Goal: Task Accomplishment & Management: Complete application form

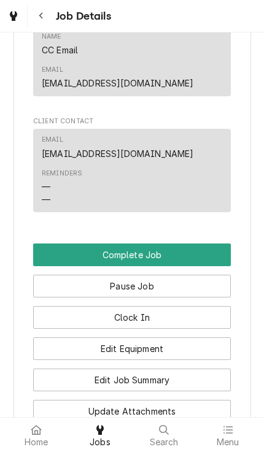
scroll to position [879, 0]
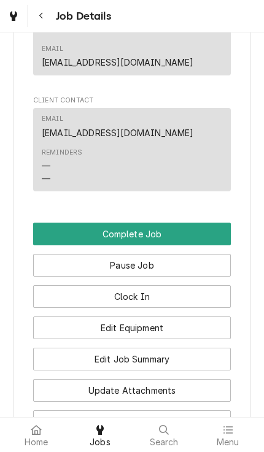
click at [215, 319] on button "Edit Equipment" at bounding box center [131, 327] width 197 height 23
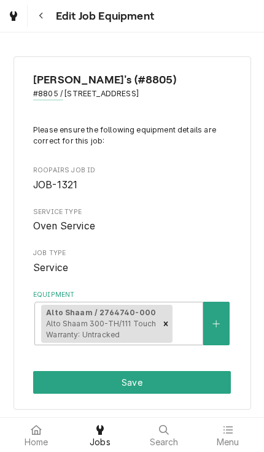
click at [175, 380] on button "Save" at bounding box center [131, 382] width 197 height 23
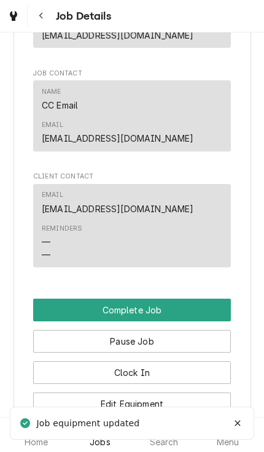
scroll to position [850, 0]
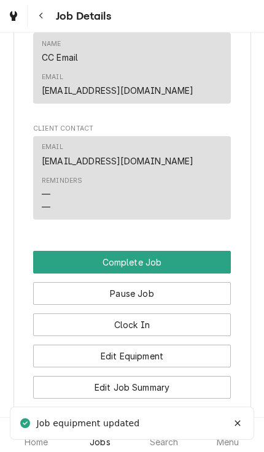
click at [213, 256] on button "Complete Job" at bounding box center [131, 262] width 197 height 23
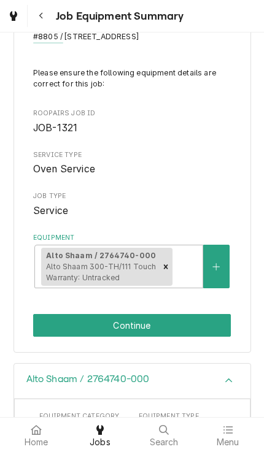
scroll to position [56, 0]
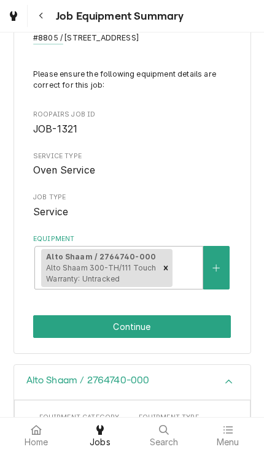
click at [205, 318] on button "Continue" at bounding box center [131, 326] width 197 height 23
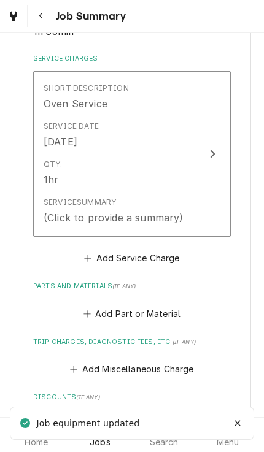
click at [208, 212] on button "Short Description Oven Service Service Date Aug 14, 2025 Qty. 1hr Service Summa…" at bounding box center [131, 154] width 197 height 166
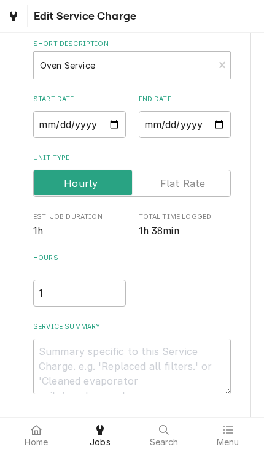
scroll to position [66, 0]
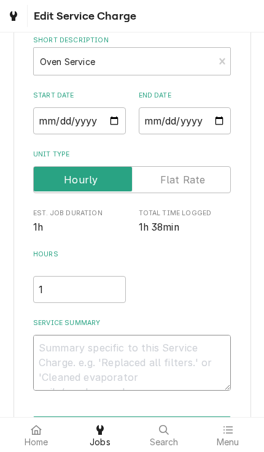
click at [191, 345] on textarea "Service Summary" at bounding box center [131, 363] width 197 height 56
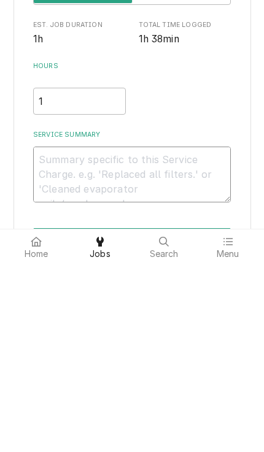
type textarea "x"
type textarea "R"
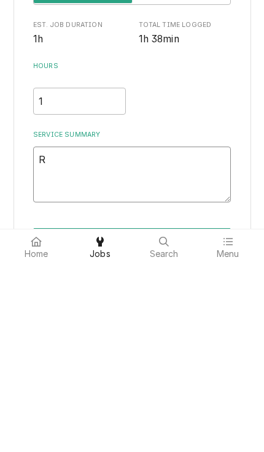
type textarea "x"
type textarea "Re"
type textarea "x"
type textarea "Remo"
type textarea "x"
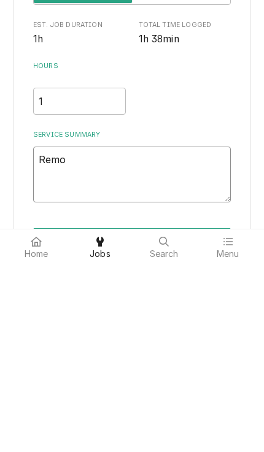
type textarea "Remov"
type textarea "x"
type textarea "Removed"
type textarea "x"
type textarea "Removed"
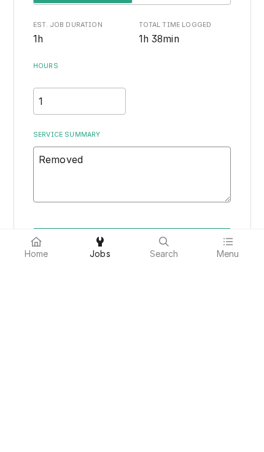
type textarea "x"
type textarea "Removed an"
type textarea "x"
type textarea "Removed and"
type textarea "x"
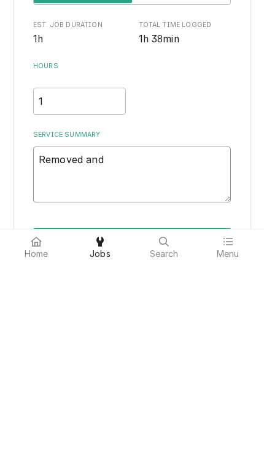
type textarea "Removed and"
type textarea "x"
type textarea "Removed and r"
type textarea "x"
type textarea "Removed and re"
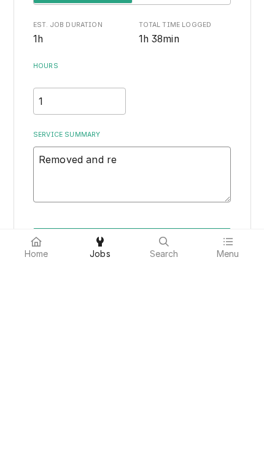
type textarea "x"
type textarea "Removed and rep"
type textarea "x"
type textarea "Removed and repl"
type textarea "x"
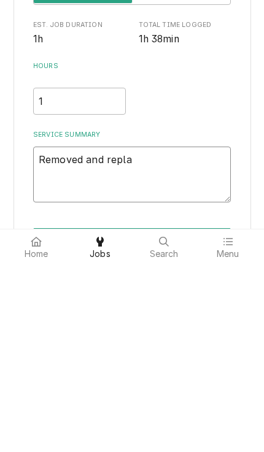
type textarea "Removed and replac"
type textarea "x"
type textarea "Removed and replaced"
type textarea "x"
type textarea "Removed and replaced"
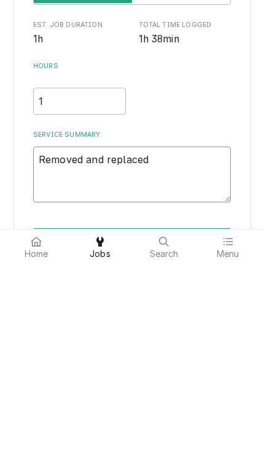
type textarea "x"
type textarea "Removed and replaced t"
type textarea "x"
type textarea "Removed and replaced th"
type textarea "x"
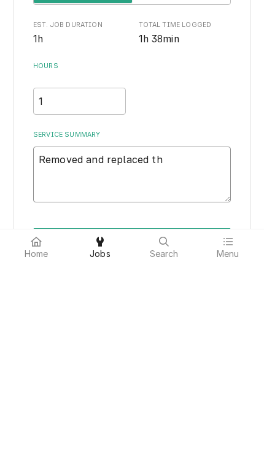
type textarea "Removed and replaced the"
type textarea "x"
type textarea "Removed and replaced the"
type textarea "x"
type textarea "Removed and replaced the pr"
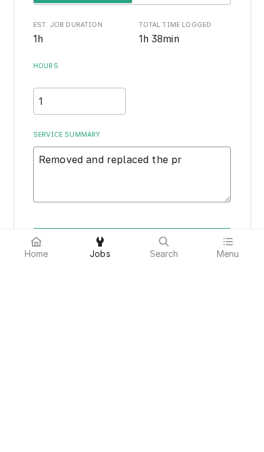
type textarea "x"
type textarea "Removed and replaced the pro"
type textarea "x"
type textarea "Removed and replaced the prob"
type textarea "x"
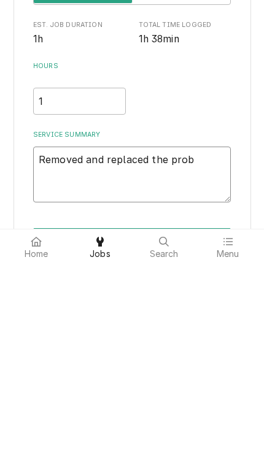
type textarea "Removed and replaced the probe"
type textarea "x"
type textarea "Removed and replaced the probe"
type textarea "x"
type textarea "Removed and replaced the probe m"
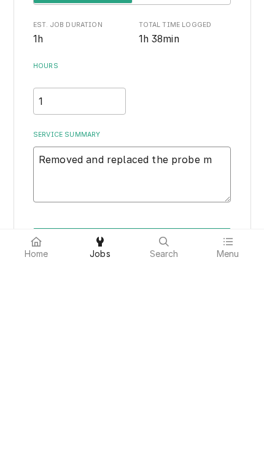
type textarea "x"
type textarea "Removed and replaced the probe ma"
type textarea "x"
type textarea "Removed and replaced the probe mani"
type textarea "x"
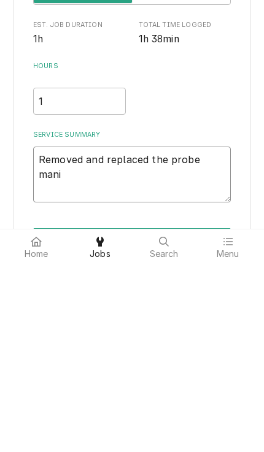
type textarea "Removed and replaced the probe manif"
type textarea "x"
type textarea "Removed and replaced the probe manifo"
type textarea "x"
type textarea "Removed and replaced the probe manifol"
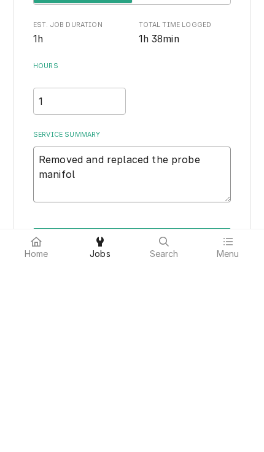
type textarea "x"
type textarea "Removed and replaced the probe manifold"
type textarea "x"
type textarea "Removed and replaced the probe manifold."
type textarea "x"
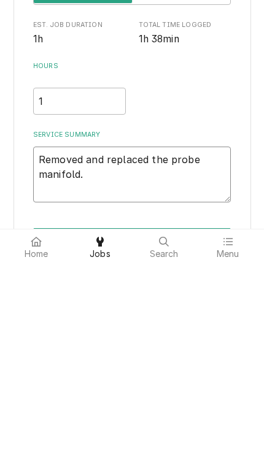
type textarea "Removed and replaced the probe manifold."
type textarea "x"
type textarea "Removed and replaced the probe manifold. T"
type textarea "x"
type textarea "Removed and replaced the probe manifold. Te"
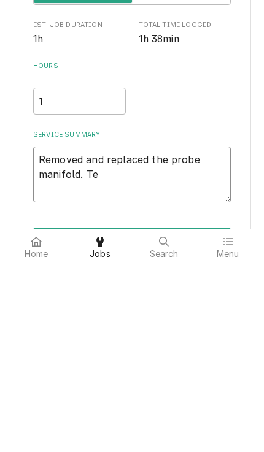
type textarea "x"
type textarea "Removed and replaced the probe manifold. Tes"
type textarea "x"
type textarea "Removed and replaced the probe manifold. Test"
type textarea "x"
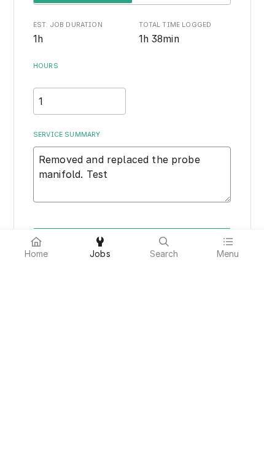
type textarea "Removed and replaced the probe manifold. Teste"
type textarea "x"
type textarea "Removed and replaced the probe manifold. Tested"
type textarea "x"
type textarea "Removed and replaced the probe manifold. Tested"
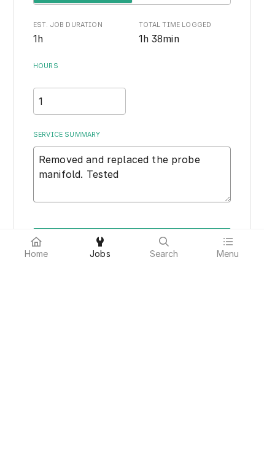
type textarea "x"
type textarea "Removed and replaced the probe manifold. Tested t"
type textarea "x"
type textarea "Removed and replaced the probe manifold. Tested the"
type textarea "x"
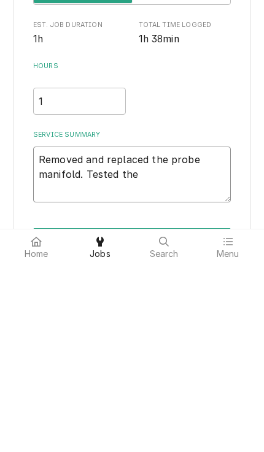
type textarea "Removed and replaced the probe manifold. Tested the"
type textarea "x"
type textarea "Removed and replaced the probe manifold. Tested the un"
type textarea "x"
type textarea "Removed and replaced the probe manifold. Tested the uni"
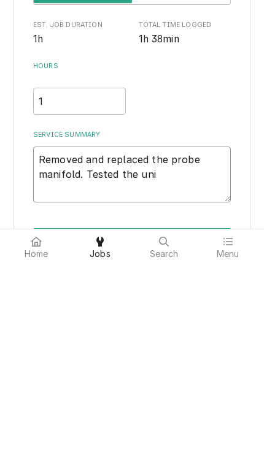
type textarea "x"
type textarea "Removed and replaced the probe manifold. Tested the unit"
type textarea "x"
type textarea "Removed and replaced the probe manifold. Tested the unit"
type textarea "x"
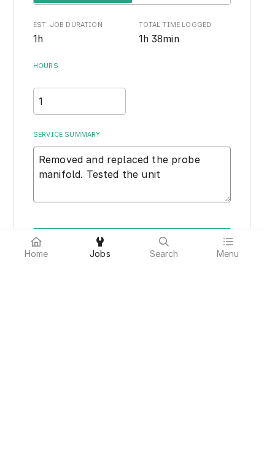
type textarea "Removed and replaced the probe manifold. Tested the unit t"
type textarea "x"
type textarea "Removed and replaced the probe manifold. Tested the unit to"
type textarea "x"
type textarea "Removed and replaced the probe manifold. Tested the unit to"
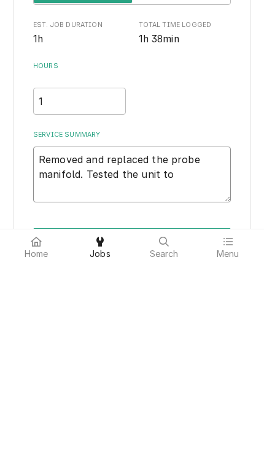
type textarea "x"
type textarea "Removed and replaced the probe manifold. Tested the unit to s"
type textarea "x"
type textarea "Removed and replaced the probe manifold. Tested the unit to se"
type textarea "x"
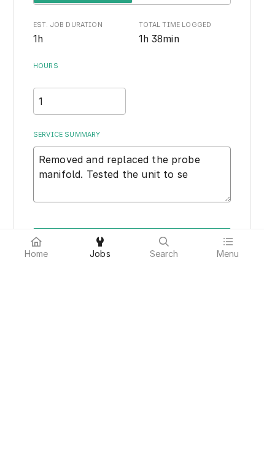
type textarea "Removed and replaced the probe manifold. Tested the unit to set"
type textarea "x"
type textarea "Removed and replaced the probe manifold. Tested the unit to set"
type textarea "x"
type textarea "Removed and replaced the probe manifold. Tested the unit to set p"
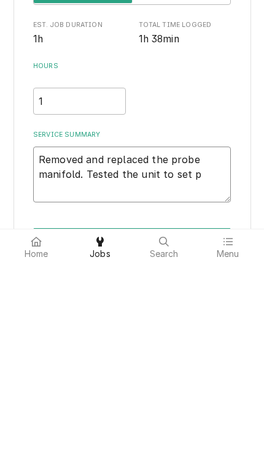
type textarea "x"
type textarea "Removed and replaced the probe manifold. Tested the unit to set po"
type textarea "x"
type textarea "Removed and replaced the probe manifold. Tested the unit to set poi"
type textarea "x"
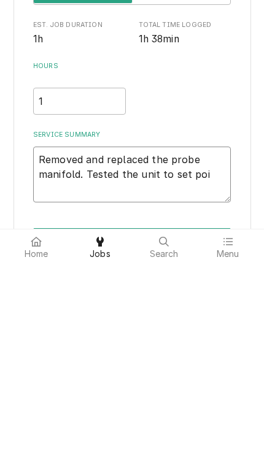
type textarea "Removed and replaced the probe manifold. Tested the unit to set poin"
type textarea "x"
type textarea "Removed and replaced the probe manifold. Tested the unit to set point"
type textarea "x"
type textarea "Removed and replaced the probe manifold. Tested the unit to set point"
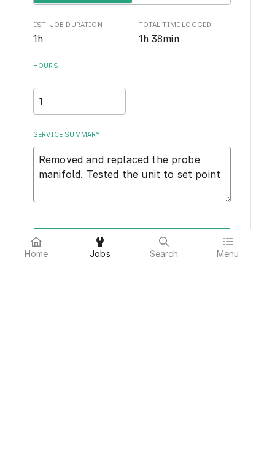
type textarea "x"
type textarea "Removed and replaced the probe manifold. Tested the unit to set point 27"
type textarea "x"
type textarea "Removed and replaced the probe manifold. Tested the unit to set point 275"
type textarea "x"
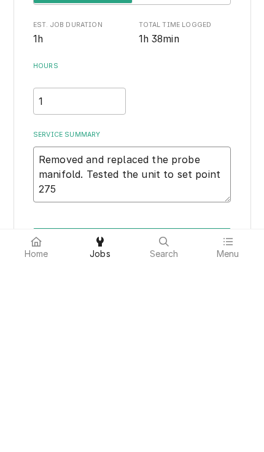
type textarea "Removed and replaced the probe manifold. Tested the unit to set point 275f"
type textarea "x"
type textarea "Removed and replaced the probe manifold. Tested the unit to set point 275f."
type textarea "x"
type textarea "Removed and replaced the probe manifold. Tested the unit to set point 275f."
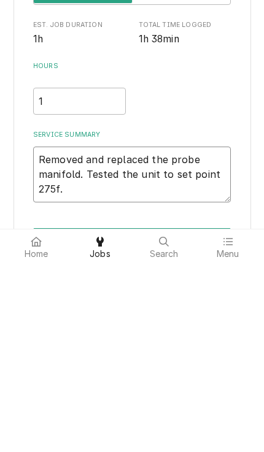
type textarea "x"
type textarea "Removed and replaced the probe manifold. Tested the unit to set point 275f."
type textarea "x"
type textarea "Removed and replaced the probe manifold. Tested the unit to set point 275f."
type textarea "x"
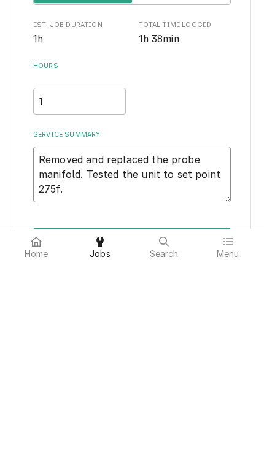
type textarea "Removed and replaced the probe manifold. Tested the unit to set point 275f. T"
type textarea "x"
type textarea "Removed and replaced the probe manifold. Tested the unit to set point 275f. Te"
type textarea "x"
type textarea "Removed and replaced the probe manifold. Tested the unit to set point 275f. Test"
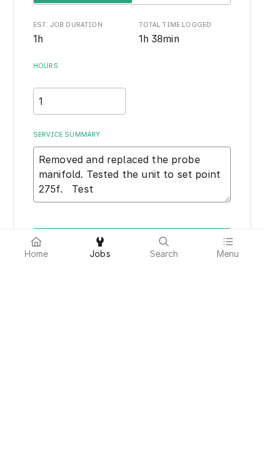
type textarea "x"
type textarea "Removed and replaced the probe manifold. Tested the unit to set point 275f. Tes…"
type textarea "x"
type textarea "Removed and replaced the probe manifold. Tested the unit to set point 275f. Tes…"
type textarea "x"
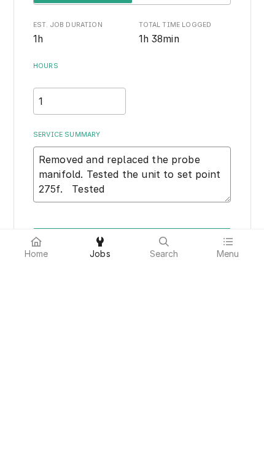
type textarea "Removed and replaced the probe manifold. Tested the unit to set point 275f. Tes…"
type textarea "x"
type textarea "Removed and replaced the probe manifold. Tested the unit to set point 275f. Tes…"
type textarea "x"
type textarea "Removed and replaced the probe manifold. Tested the unit to set point 275f. Tes…"
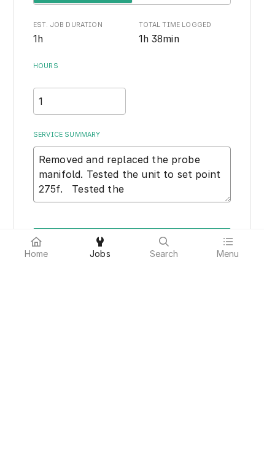
type textarea "x"
type textarea "Removed and replaced the probe manifold. Tested the unit to set point 275f. Tes…"
type textarea "x"
type textarea "Removed and replaced the probe manifold. Tested the unit to set point 275f. Tes…"
type textarea "x"
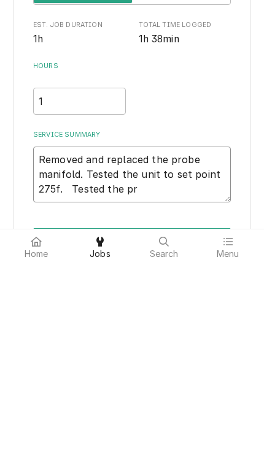
type textarea "Removed and replaced the probe manifold. Tested the unit to set point 275f. Tes…"
type textarea "x"
type textarea "Removed and replaced the probe manifold. Tested the unit to set point 275f. Tes…"
type textarea "x"
type textarea "Removed and replaced the probe manifold. Tested the unit to set point 275f. Tes…"
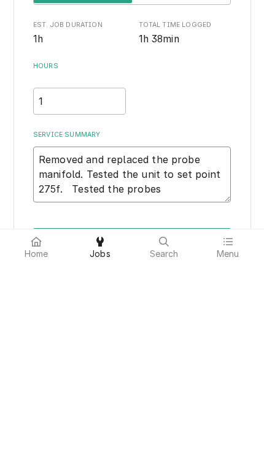
type textarea "x"
type textarea "Removed and replaced the probe manifold. Tested the unit to set point 275f. Tes…"
type textarea "x"
type textarea "Removed and replaced the probe manifold. Tested the unit to set point 275f. Tes…"
type textarea "x"
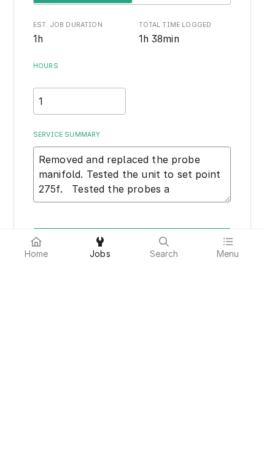
type textarea "Removed and replaced the probe manifold. Tested the unit to set point 275f. Tes…"
type textarea "x"
type textarea "Removed and replaced the probe manifold. Tested the unit to set point 275f. Tes…"
type textarea "x"
type textarea "Removed and replaced the probe manifold. Tested the unit to set point 275f. Tes…"
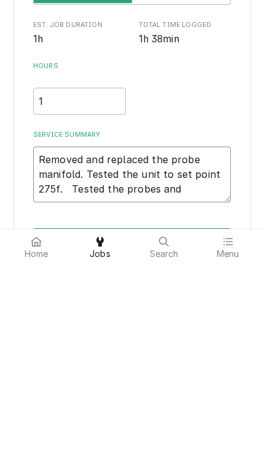
type textarea "x"
type textarea "Removed and replaced the probe manifold. Tested the unit to set point 275f. Tes…"
type textarea "x"
type textarea "Removed and replaced the probe manifold. Tested the unit to set point 275f. Tes…"
type textarea "x"
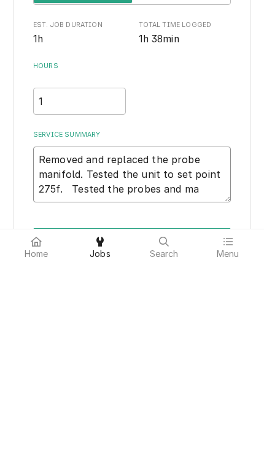
type textarea "Removed and replaced the probe manifold. Tested the unit to set point 275f. Tes…"
type textarea "x"
type textarea "Removed and replaced the probe manifold. Tested the unit to set point 275f. Tes…"
type textarea "x"
type textarea "Removed and replaced the probe manifold. Tested the unit to set point 275f. Tes…"
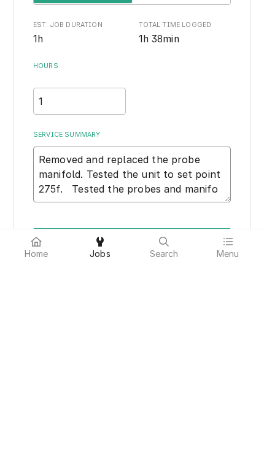
type textarea "x"
type textarea "Removed and replaced the probe manifold. Tested the unit to set point 275f. Tes…"
type textarea "x"
type textarea "Removed and replaced the probe manifold. Tested the unit to set point 275f. Tes…"
type textarea "x"
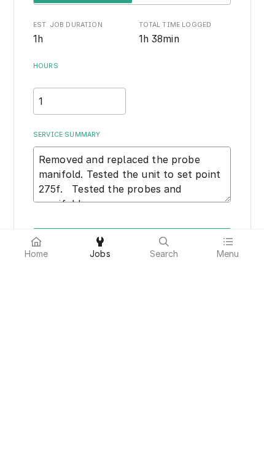
type textarea "Removed and replaced the probe manifold. Tested the unit to set point 275f. Tes…"
type textarea "x"
type textarea "Removed and replaced the probe manifold. Tested the unit to set point 275f. Tes…"
type textarea "x"
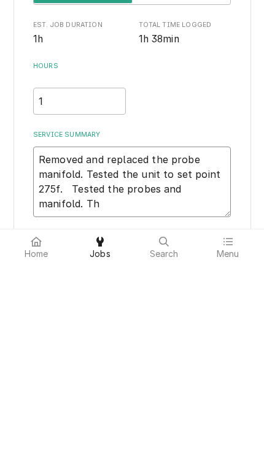
type textarea "Removed and replaced the probe manifold. Tested the unit to set point 275f. Tes…"
type textarea "x"
type textarea "Removed and replaced the probe manifold. Tested the unit to set point 275f. Tes…"
type textarea "x"
type textarea "Removed and replaced the probe manifold. Tested the unit to set point 275f. Tes…"
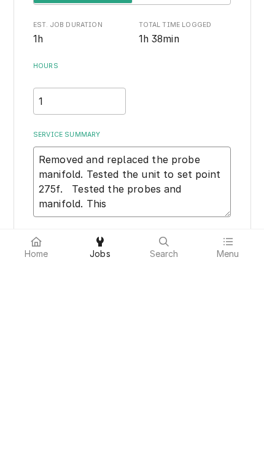
type textarea "x"
type textarea "Removed and replaced the probe manifold. Tested the unit to set point 275f. Tes…"
type textarea "x"
type textarea "Removed and replaced the probe manifold. Tested the unit to set point 275f. Tes…"
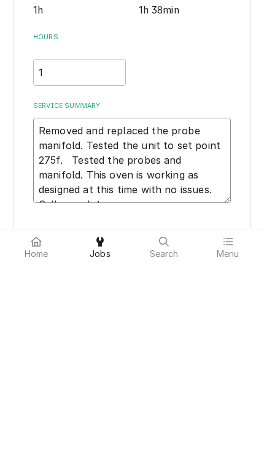
scroll to position [98, 0]
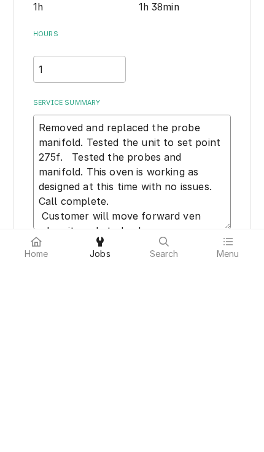
click at [188, 303] on textarea "Removed and replaced the probe manifold. Tested the unit to set point 275f. Tes…" at bounding box center [131, 360] width 197 height 115
click at [189, 303] on textarea "Removed and replaced the probe manifold. Tested the unit to set point 275f. Tes…" at bounding box center [131, 360] width 197 height 115
click at [210, 303] on textarea "Removed and replaced the probe manifold. Tested the unit to set point 275f. Tes…" at bounding box center [131, 360] width 197 height 115
click at [59, 303] on textarea "Removed and replaced the probe manifold. Tested the unit to set point 275f. Tes…" at bounding box center [131, 360] width 197 height 115
click at [204, 303] on textarea "Removed and replaced the probe manifold. Tested the unit to set point 275f. Tes…" at bounding box center [131, 360] width 197 height 115
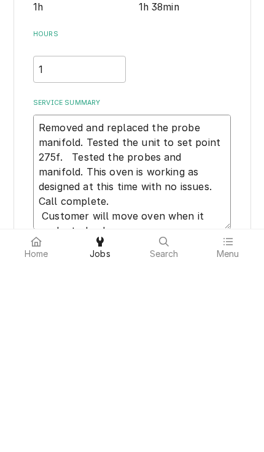
scroll to position [105, 0]
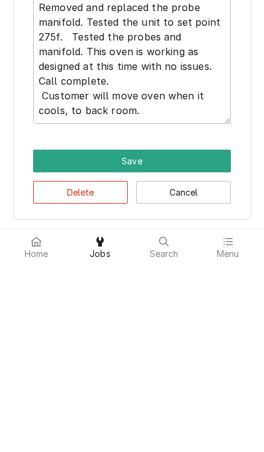
click at [34, 338] on button "Save" at bounding box center [131, 349] width 197 height 23
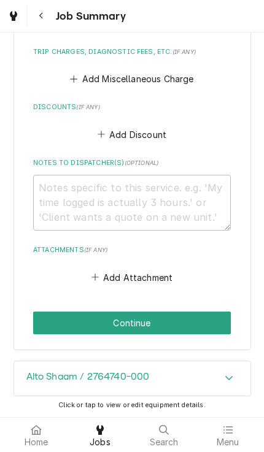
scroll to position [709, 0]
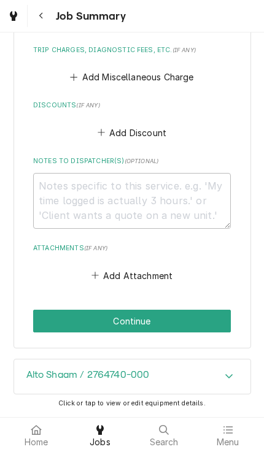
click at [219, 320] on button "Continue" at bounding box center [131, 321] width 197 height 23
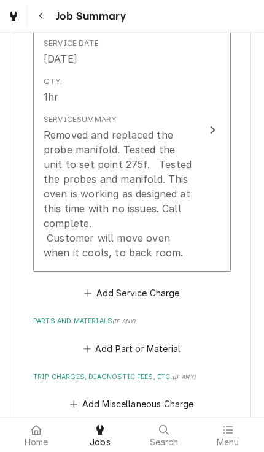
scroll to position [449, 0]
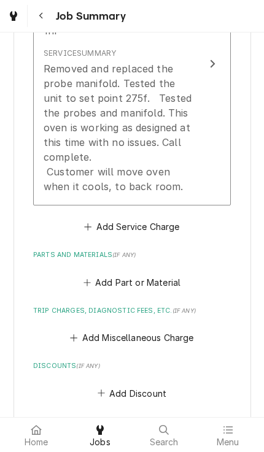
click at [192, 288] on div "Add Part or Material" at bounding box center [131, 279] width 197 height 24
click at [165, 291] on button "Add Part or Material" at bounding box center [131, 281] width 101 height 17
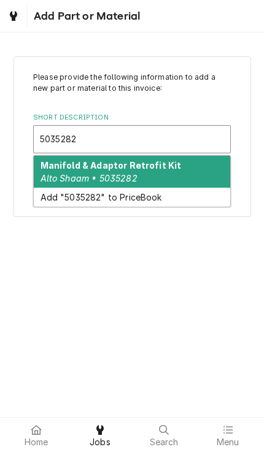
click at [189, 174] on div "Manifold & Adaptor Retrofit Kit Alto Shaam • 5035282" at bounding box center [132, 172] width 196 height 32
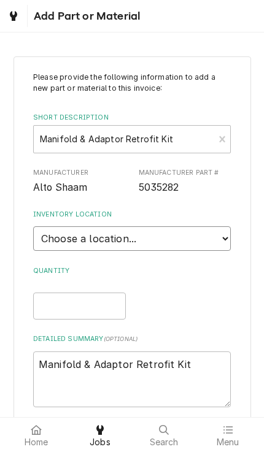
click at [229, 226] on select "Choose a location... QBD Warehouse" at bounding box center [131, 238] width 197 height 25
click at [104, 296] on input "Quantity" at bounding box center [79, 305] width 93 height 27
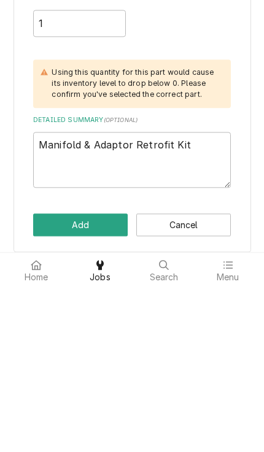
click at [40, 378] on button "Add" at bounding box center [80, 389] width 94 height 23
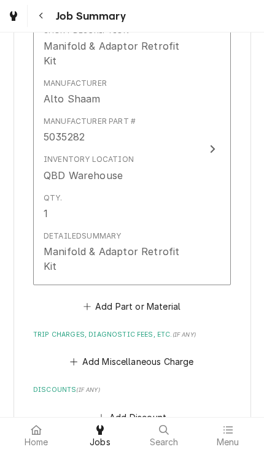
scroll to position [704, 0]
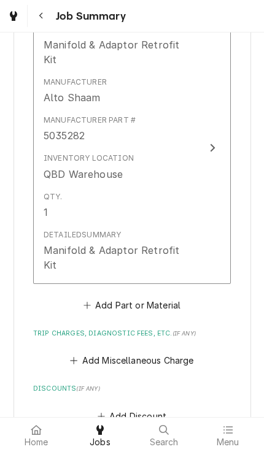
click at [188, 352] on button "Add Miscellaneous Charge" at bounding box center [132, 360] width 128 height 17
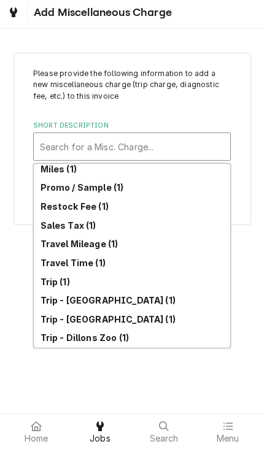
scroll to position [286, 0]
click at [188, 276] on div "Trip (1)" at bounding box center [132, 285] width 196 height 19
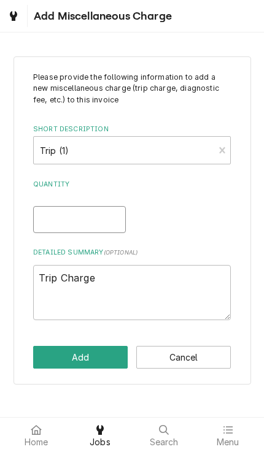
click at [46, 217] on input "Quantity" at bounding box center [79, 219] width 93 height 27
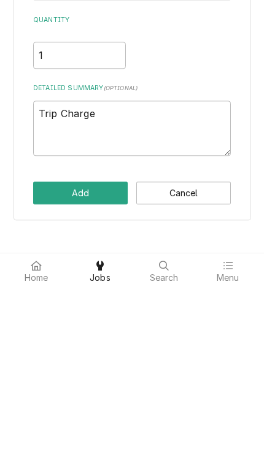
click at [49, 346] on button "Add" at bounding box center [80, 357] width 94 height 23
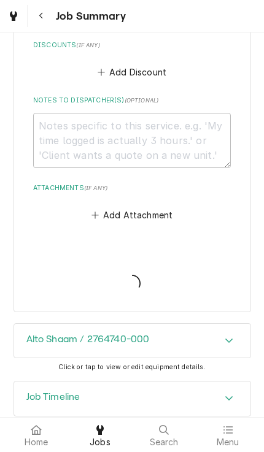
scroll to position [1181, 0]
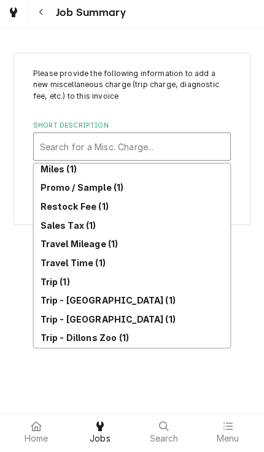
scroll to position [286, 0]
click at [180, 278] on div "Trip (1)" at bounding box center [132, 285] width 196 height 19
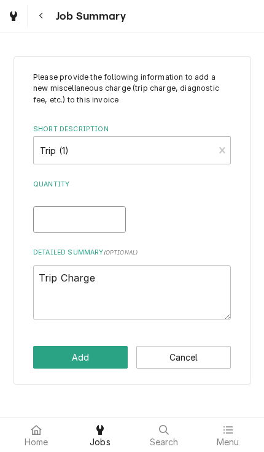
click at [47, 214] on input "Quantity" at bounding box center [79, 219] width 93 height 27
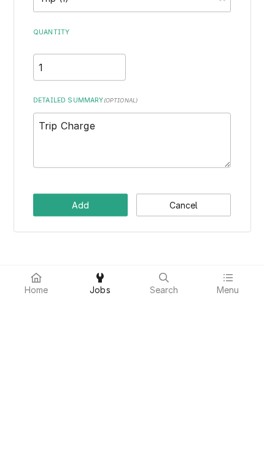
click at [45, 346] on button "Add" at bounding box center [80, 357] width 94 height 23
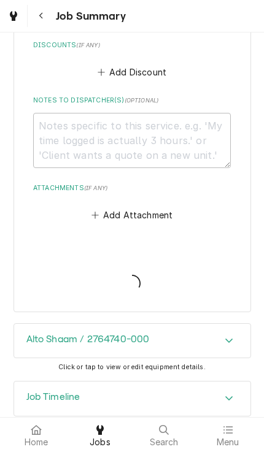
scroll to position [1181, 0]
click at [26, 427] on div "Home" at bounding box center [36, 434] width 58 height 25
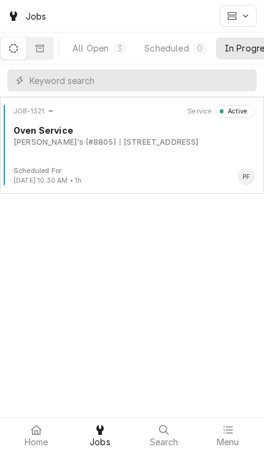
click at [202, 161] on div "JOB-1321 Service Active Oven Service Arby's (#8805) [STREET_ADDRESS]" at bounding box center [132, 135] width 254 height 61
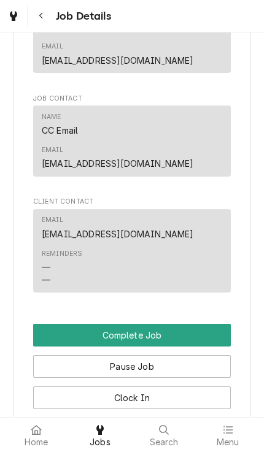
scroll to position [928, 0]
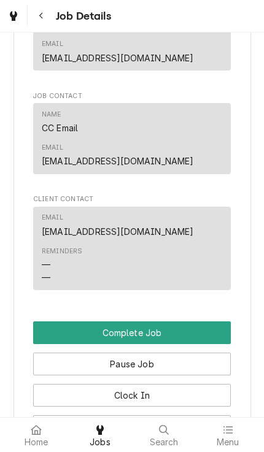
click at [218, 326] on button "Complete Job" at bounding box center [131, 332] width 197 height 23
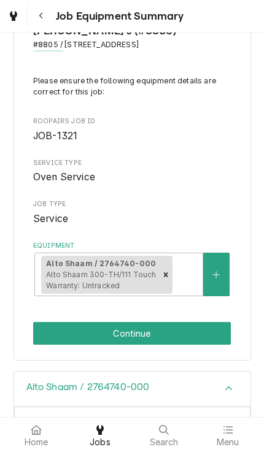
scroll to position [47, 0]
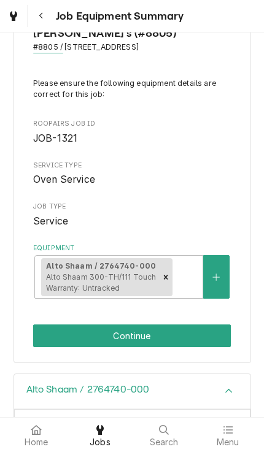
click at [205, 332] on button "Continue" at bounding box center [131, 335] width 197 height 23
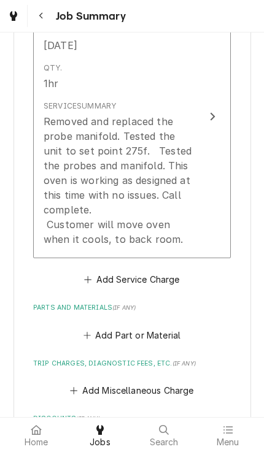
scroll to position [397, 0]
click at [180, 326] on button "Add Part or Material" at bounding box center [131, 334] width 101 height 17
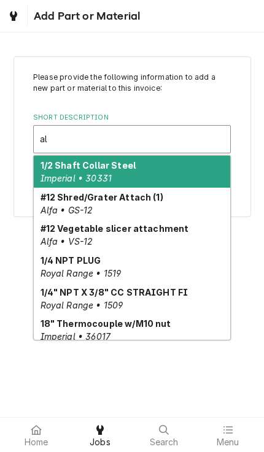
type input "a"
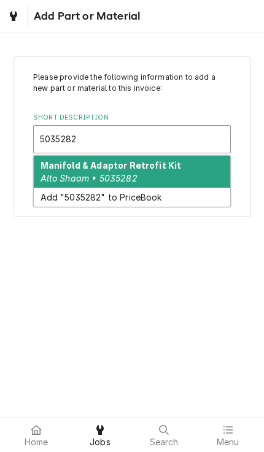
click at [199, 169] on div "Manifold & Adaptor Retrofit Kit Alto Shaam • 5035282" at bounding box center [132, 172] width 196 height 32
type input "5035282"
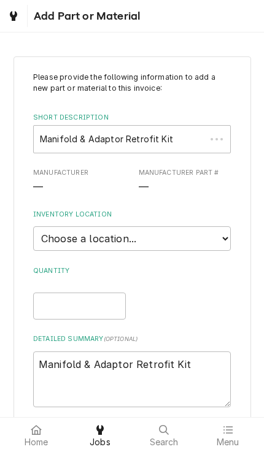
type textarea "x"
click at [225, 232] on select "Choose a location... [GEOGRAPHIC_DATA]" at bounding box center [131, 238] width 197 height 25
select select "417"
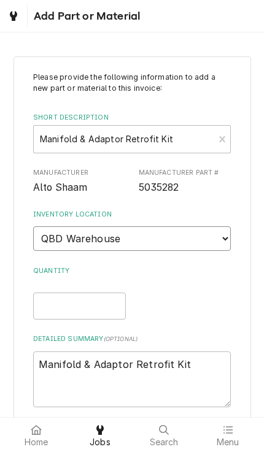
type textarea "x"
click at [105, 293] on input "Quantity" at bounding box center [79, 305] width 93 height 27
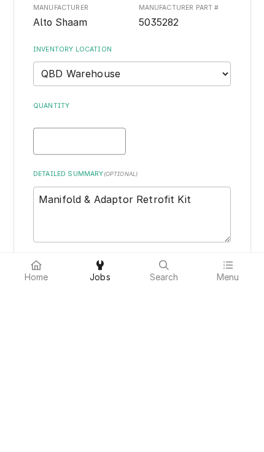
type input "1"
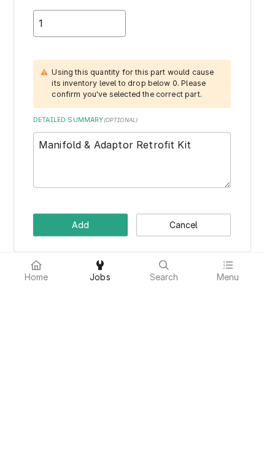
click at [45, 378] on button "Add" at bounding box center [80, 389] width 94 height 23
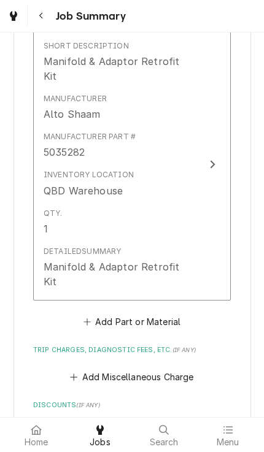
scroll to position [691, 0]
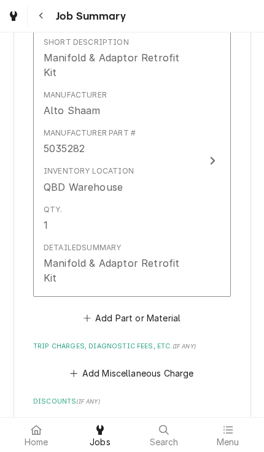
click at [188, 365] on button "Add Miscellaneous Charge" at bounding box center [132, 373] width 128 height 17
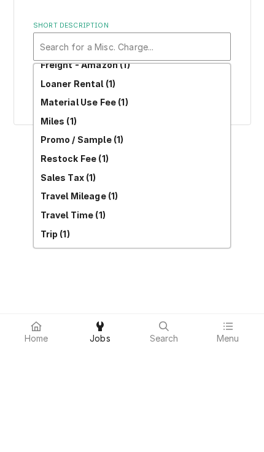
scroll to position [240, 0]
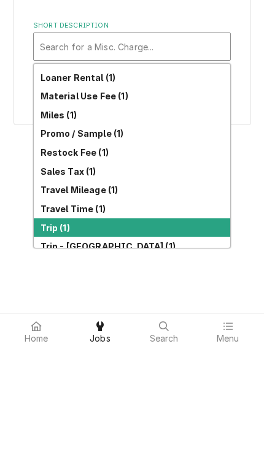
click at [181, 322] on div "Trip (1)" at bounding box center [132, 331] width 196 height 19
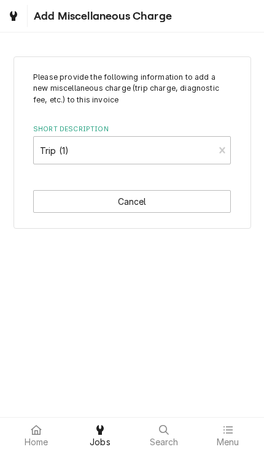
type textarea "x"
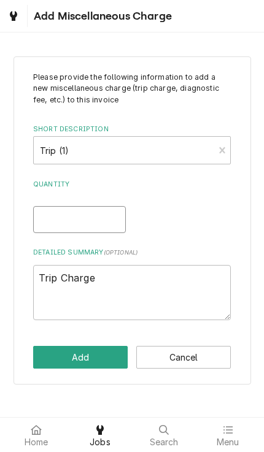
click at [102, 212] on input "Quantity" at bounding box center [79, 219] width 93 height 27
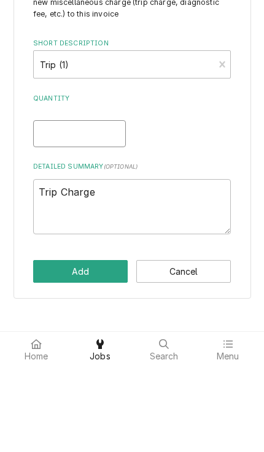
type input "1"
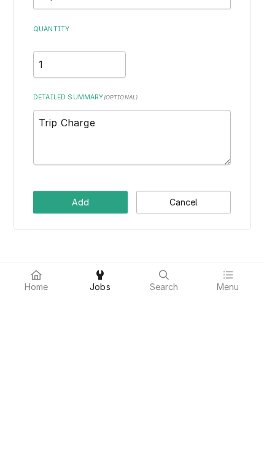
click at [48, 346] on button "Add" at bounding box center [80, 357] width 94 height 23
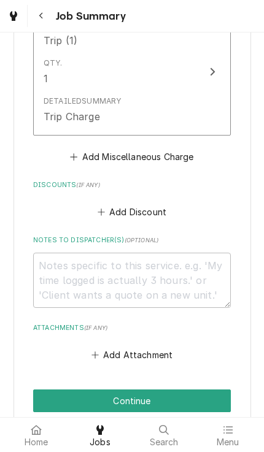
scroll to position [1046, 0]
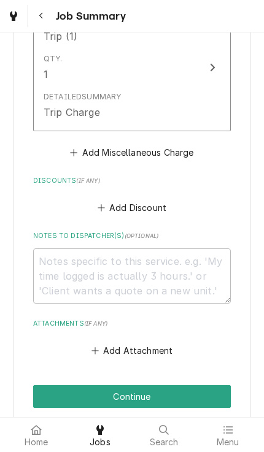
click at [187, 385] on button "Continue" at bounding box center [131, 396] width 197 height 23
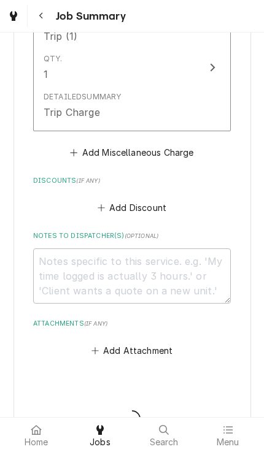
type textarea "x"
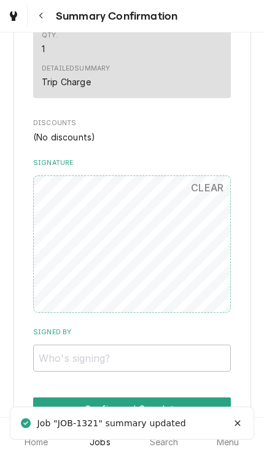
scroll to position [831, 0]
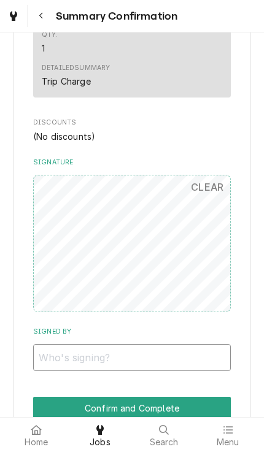
click at [158, 344] on input "Signed By" at bounding box center [131, 357] width 197 height 27
type input "[PERSON_NAME]"
click at [208, 397] on button "Confirm and Complete" at bounding box center [131, 408] width 197 height 23
